Goal: Task Accomplishment & Management: Manage account settings

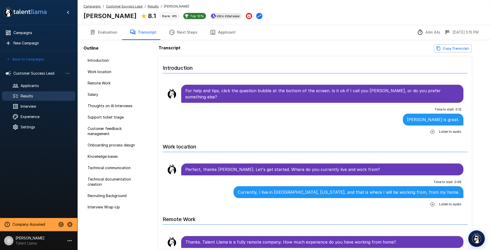
click at [148, 6] on u "Results" at bounding box center [153, 6] width 11 height 4
click at [150, 8] on span "Results" at bounding box center [153, 6] width 11 height 5
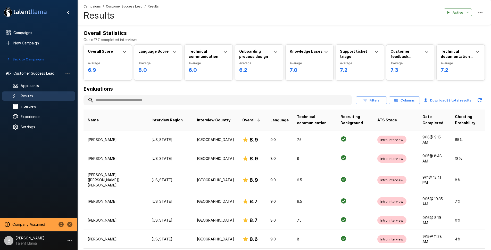
click at [113, 99] on input "text" at bounding box center [218, 99] width 268 height 9
type input "*"
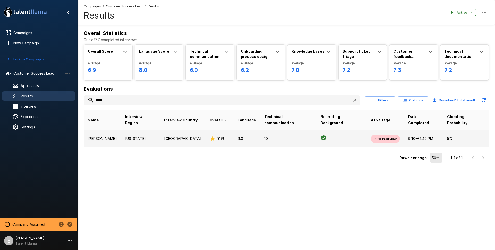
type input "*****"
click at [114, 133] on td "[PERSON_NAME]" at bounding box center [102, 138] width 37 height 17
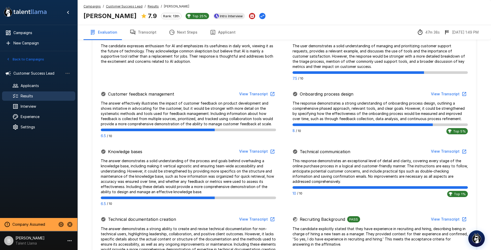
scroll to position [420, 0]
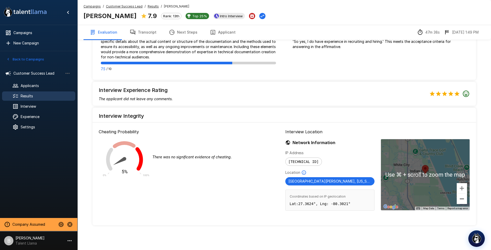
click at [464, 198] on button "Zoom out" at bounding box center [462, 198] width 10 height 10
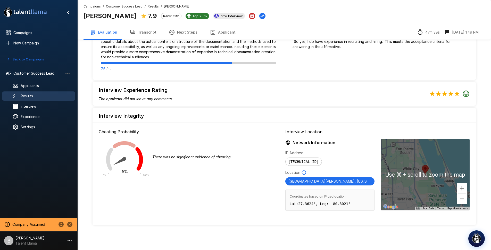
click at [464, 198] on button "Zoom out" at bounding box center [462, 198] width 10 height 10
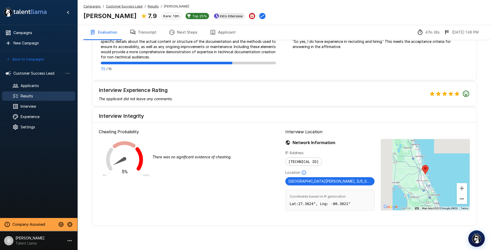
click at [464, 198] on button "Zoom out" at bounding box center [462, 198] width 10 height 10
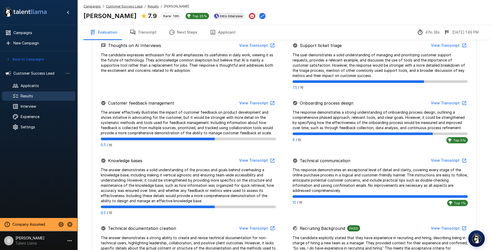
scroll to position [215, 0]
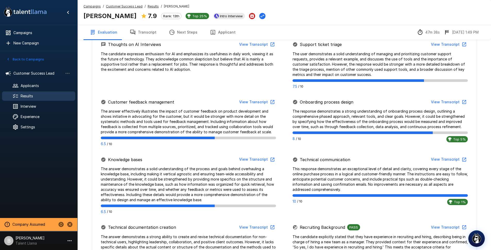
click at [144, 34] on button "Transcript" at bounding box center [142, 32] width 39 height 14
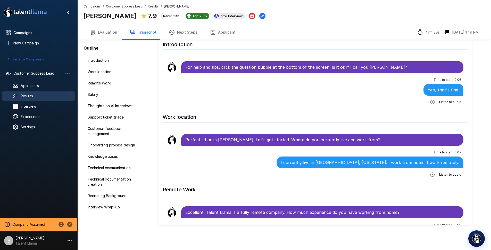
scroll to position [23, 0]
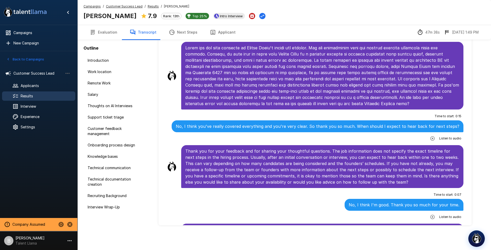
scroll to position [2686, 0]
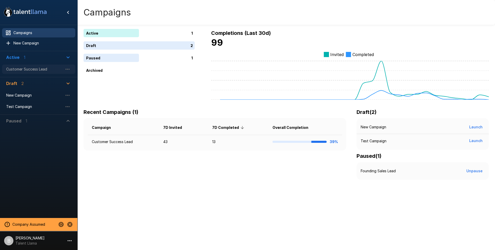
click at [35, 70] on span "Customer Success Lead" at bounding box center [34, 69] width 57 height 5
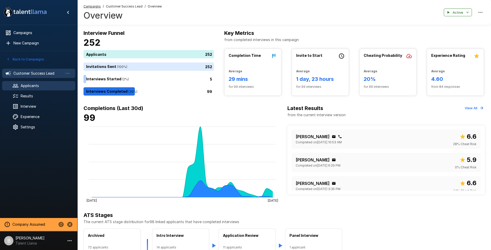
click at [25, 86] on span "Applicants" at bounding box center [46, 85] width 51 height 5
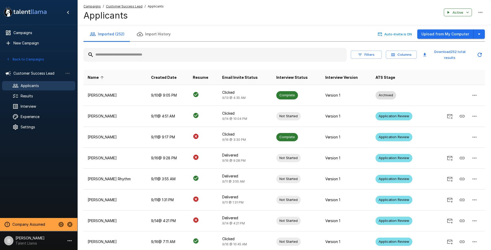
click at [145, 55] on input "text" at bounding box center [215, 54] width 263 height 9
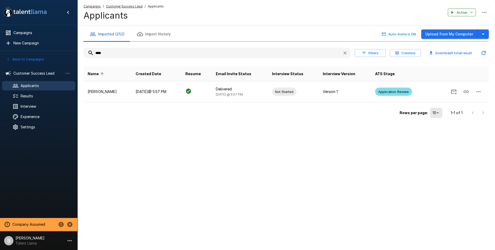
type input "****"
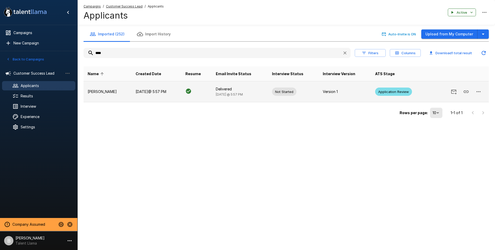
click at [131, 96] on td "[DATE] @ 5:57 PM" at bounding box center [156, 91] width 50 height 21
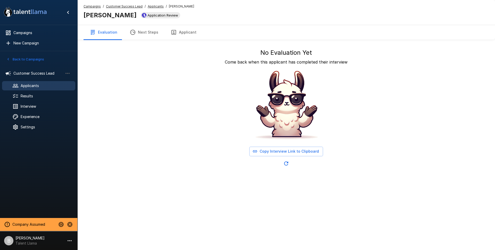
click at [150, 5] on u "Applicants" at bounding box center [156, 6] width 16 height 4
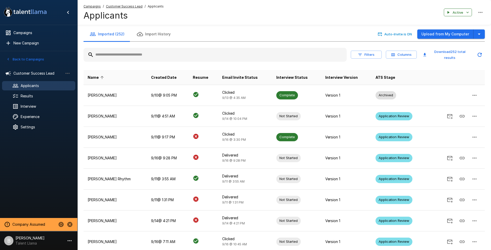
click at [113, 55] on input "text" at bounding box center [215, 54] width 263 height 9
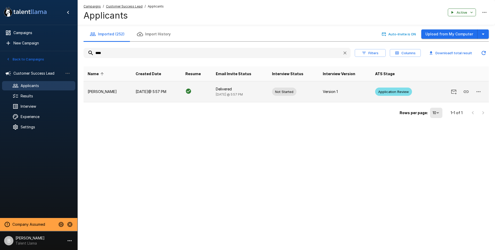
type input "****"
click at [131, 89] on td "[DATE] @ 5:57 PM" at bounding box center [156, 91] width 50 height 21
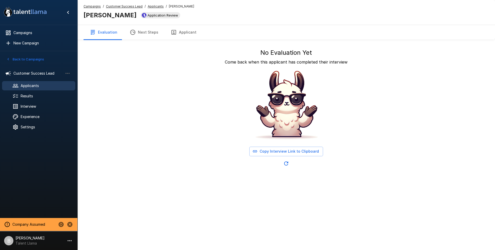
click at [158, 6] on u "Applicants" at bounding box center [156, 6] width 16 height 4
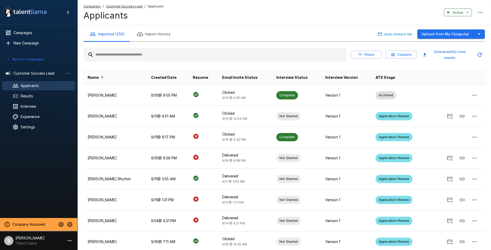
click at [117, 55] on input "text" at bounding box center [215, 54] width 263 height 9
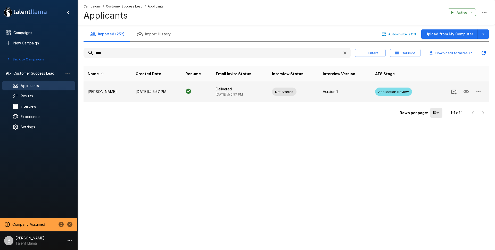
type input "****"
click at [148, 96] on td "[DATE] @ 5:57 PM" at bounding box center [156, 91] width 50 height 21
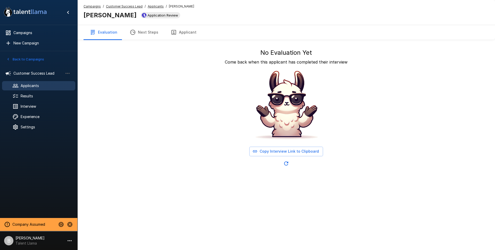
click at [149, 28] on button "Next Steps" at bounding box center [143, 32] width 41 height 14
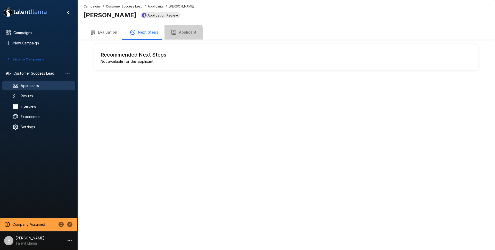
click at [176, 35] on button "Applicant" at bounding box center [183, 32] width 38 height 14
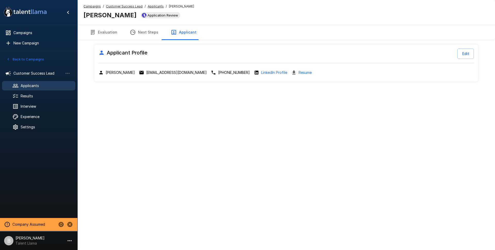
click at [144, 30] on button "Next Steps" at bounding box center [143, 32] width 41 height 14
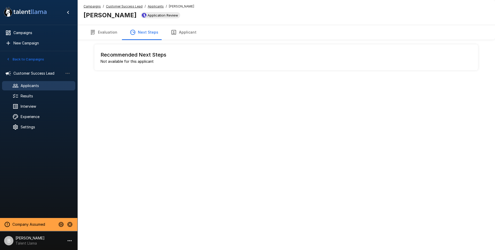
click at [103, 33] on button "Evaluation" at bounding box center [104, 32] width 40 height 14
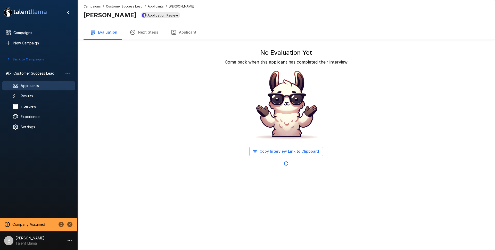
click at [160, 6] on u "Applicants" at bounding box center [156, 6] width 16 height 4
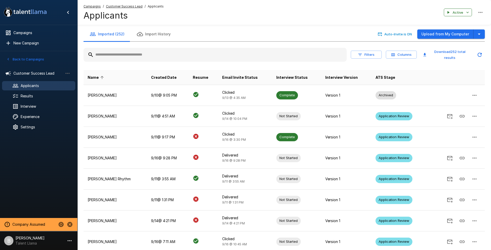
click at [128, 53] on input "text" at bounding box center [215, 54] width 263 height 9
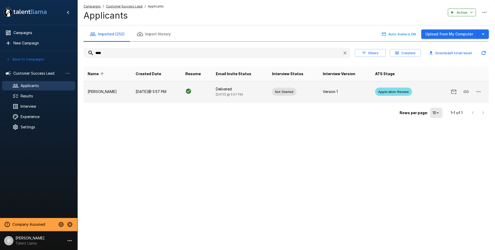
type input "****"
click at [145, 95] on td "[DATE] @ 5:57 PM" at bounding box center [156, 91] width 50 height 21
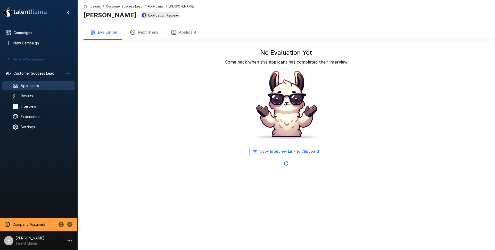
click at [178, 32] on button "Applicant" at bounding box center [183, 32] width 38 height 14
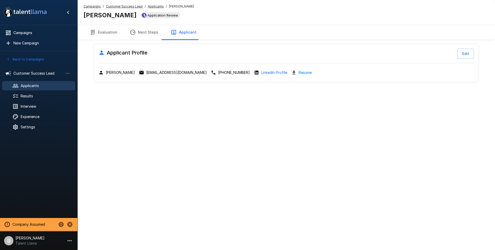
click at [150, 5] on u "Applicants" at bounding box center [156, 6] width 16 height 4
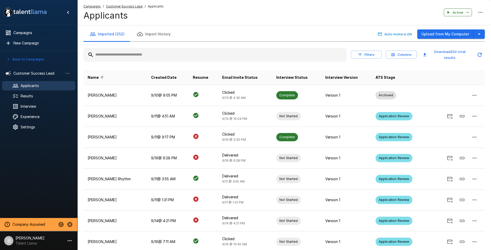
click at [126, 6] on u "Customer Success Lead" at bounding box center [124, 6] width 37 height 4
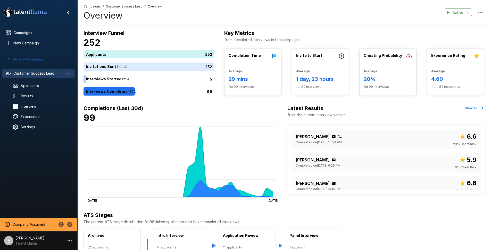
click at [44, 77] on div "Customer Success Lead" at bounding box center [38, 73] width 73 height 9
click at [48, 75] on span "Customer Success Lead" at bounding box center [37, 73] width 49 height 5
click at [35, 86] on span "Applicants" at bounding box center [46, 85] width 51 height 5
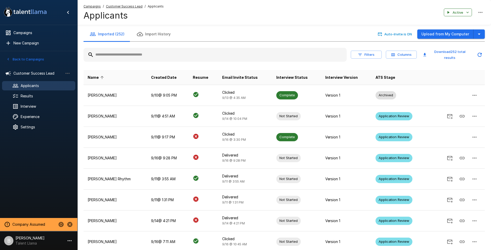
click at [124, 58] on input "text" at bounding box center [215, 54] width 263 height 9
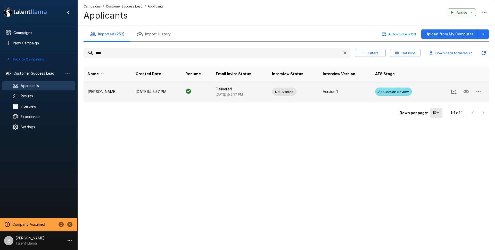
type input "****"
click at [131, 94] on td "[DATE] @ 5:57 PM" at bounding box center [156, 91] width 50 height 21
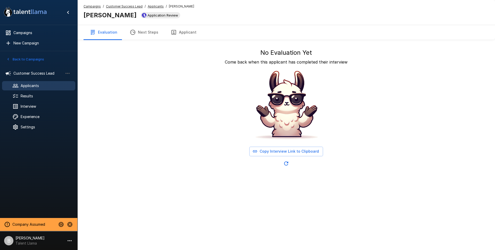
click at [180, 33] on button "Applicant" at bounding box center [183, 32] width 38 height 14
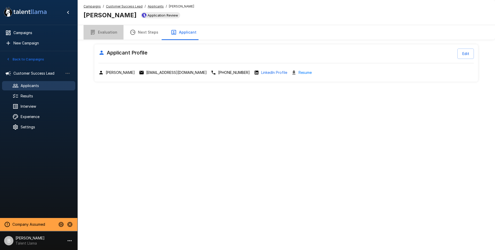
click at [109, 33] on button "Evaluation" at bounding box center [104, 32] width 40 height 14
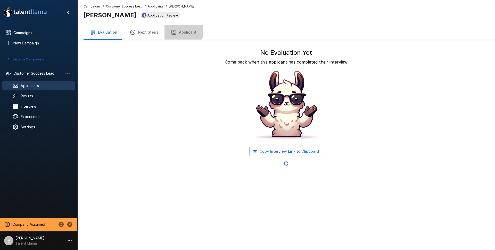
click at [175, 31] on button "Applicant" at bounding box center [183, 32] width 38 height 14
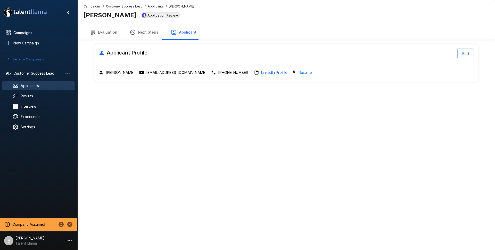
click at [152, 6] on u "Applicants" at bounding box center [156, 6] width 16 height 4
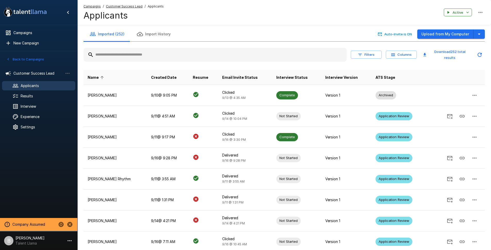
click at [124, 56] on input "text" at bounding box center [215, 54] width 263 height 9
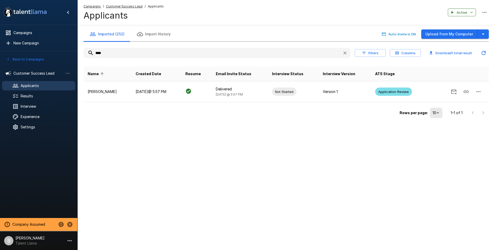
type input "****"
click at [199, 136] on div "Imported (252) Import History Auto-Invite is ON Upload from My Computer **** Fi…" at bounding box center [286, 70] width 418 height 140
